Goal: Check status: Check status

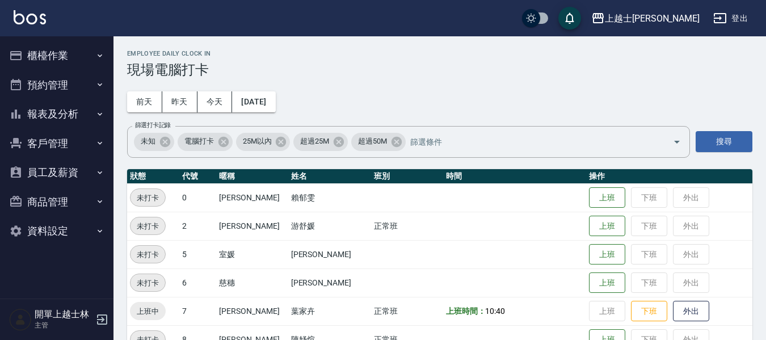
click at [97, 110] on icon "button" at bounding box center [99, 114] width 9 height 9
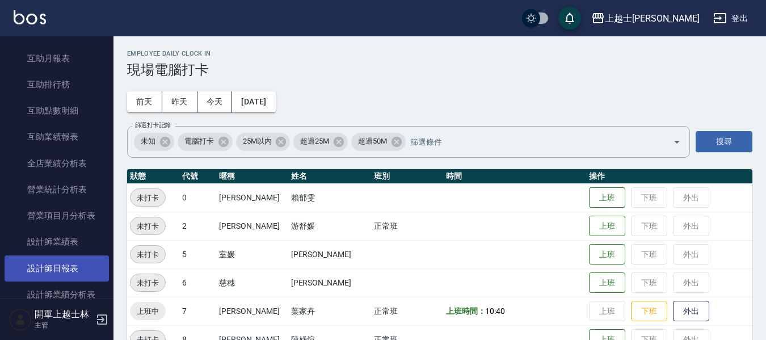
scroll to position [284, 0]
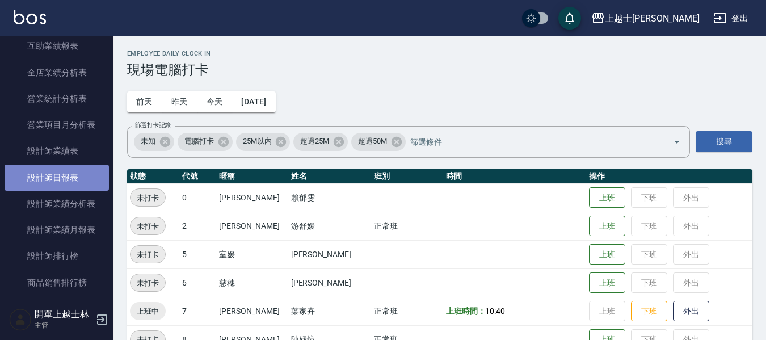
click at [86, 182] on link "設計師日報表" at bounding box center [57, 178] width 104 height 26
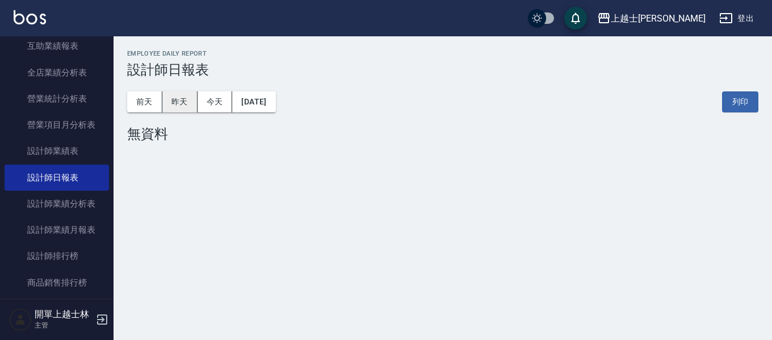
click at [167, 102] on button "昨天" at bounding box center [179, 101] width 35 height 21
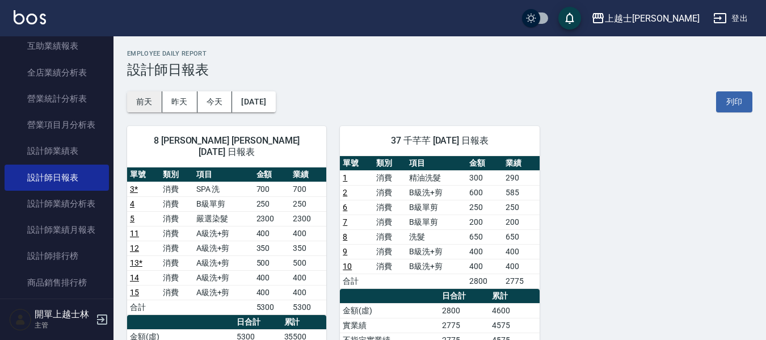
click at [153, 105] on button "前天" at bounding box center [144, 101] width 35 height 21
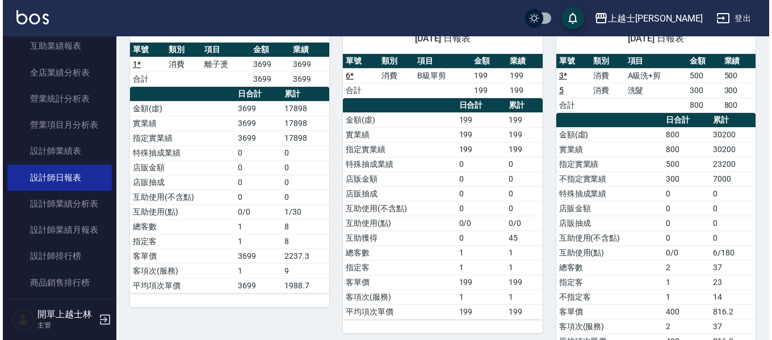
scroll to position [57, 0]
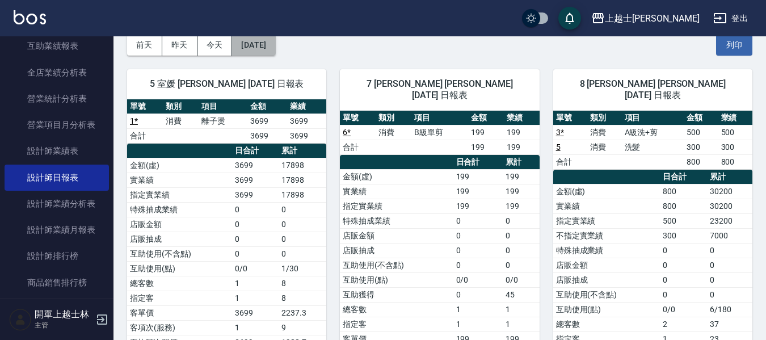
click at [275, 44] on button "[DATE]" at bounding box center [253, 45] width 43 height 21
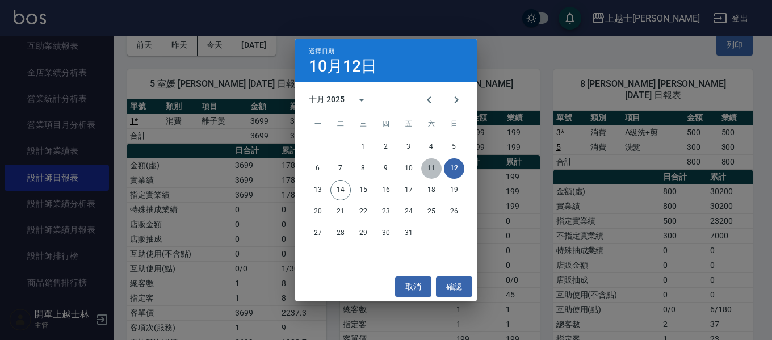
click at [438, 170] on button "11" at bounding box center [431, 168] width 20 height 20
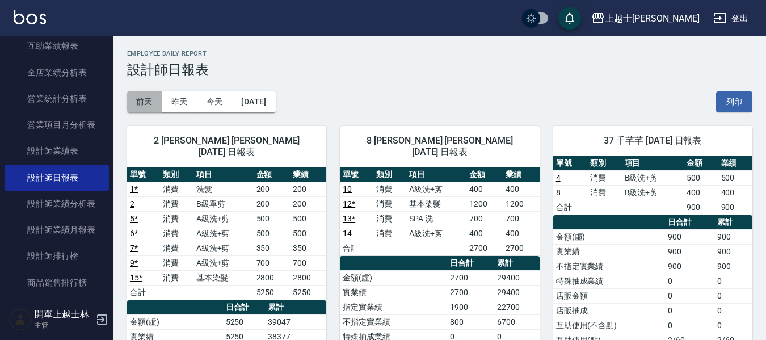
click at [150, 102] on button "前天" at bounding box center [144, 101] width 35 height 21
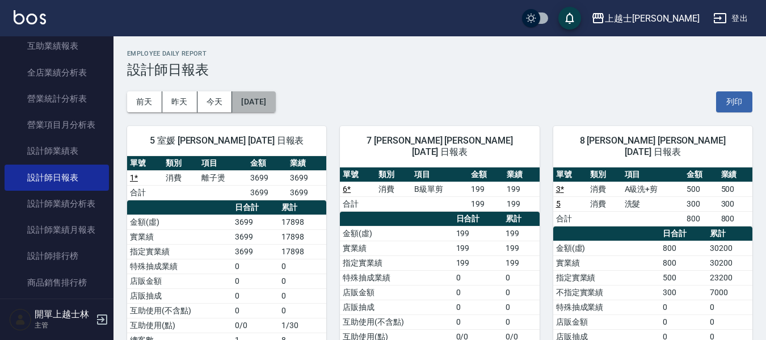
click at [257, 97] on button "[DATE]" at bounding box center [253, 101] width 43 height 21
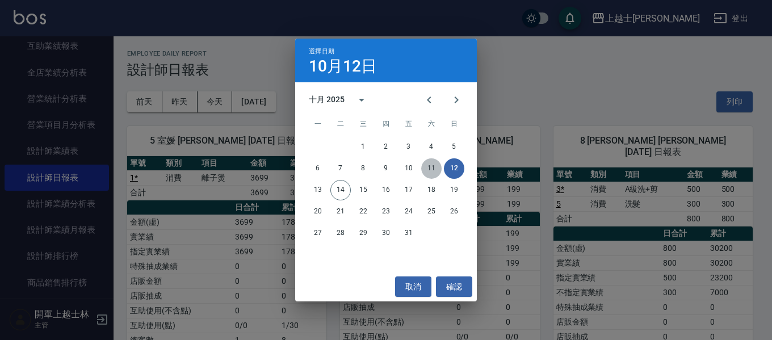
click at [433, 165] on button "11" at bounding box center [431, 168] width 20 height 20
